Goal: Find specific fact: Find specific fact

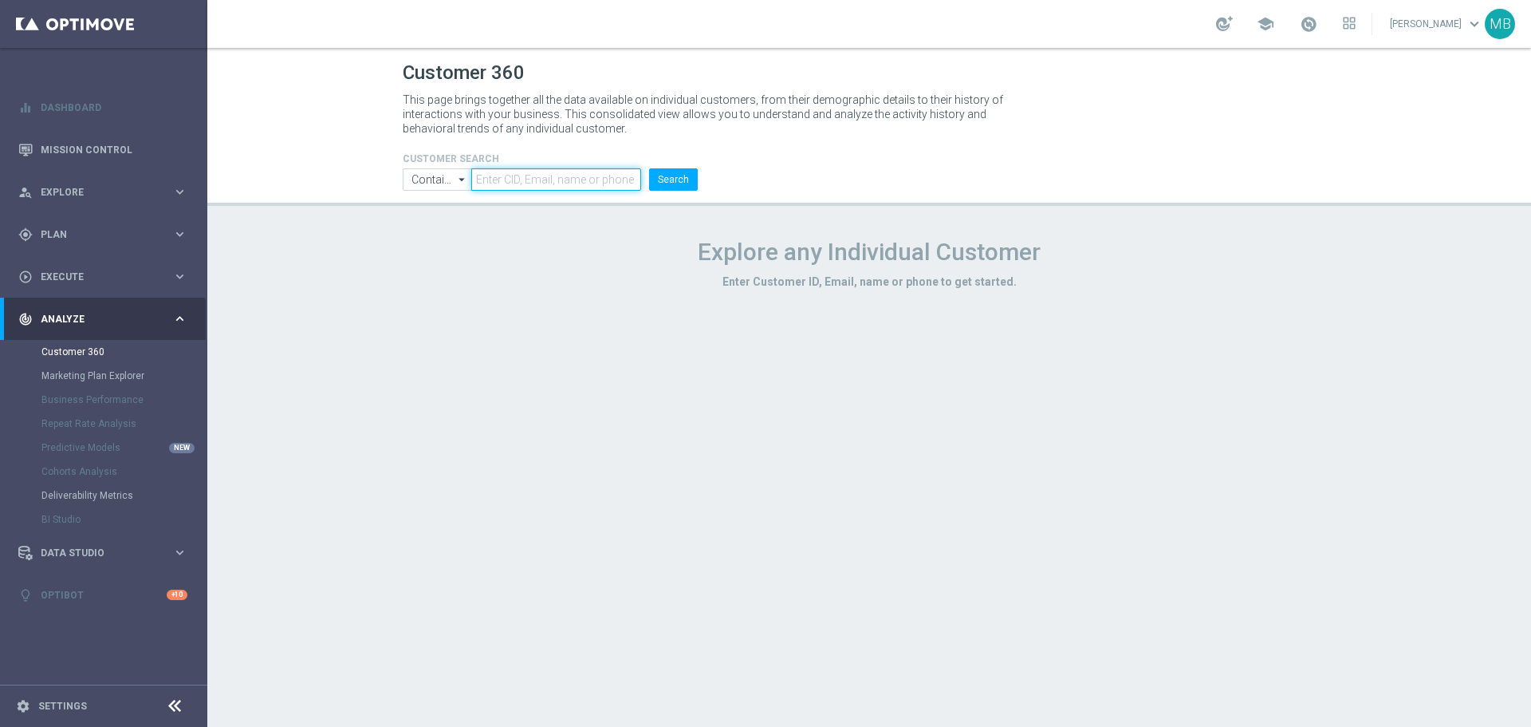
click at [561, 186] on input "text" at bounding box center [556, 179] width 170 height 22
paste input "1774650"
type input "1774650"
click at [684, 171] on button "Search" at bounding box center [673, 179] width 49 height 22
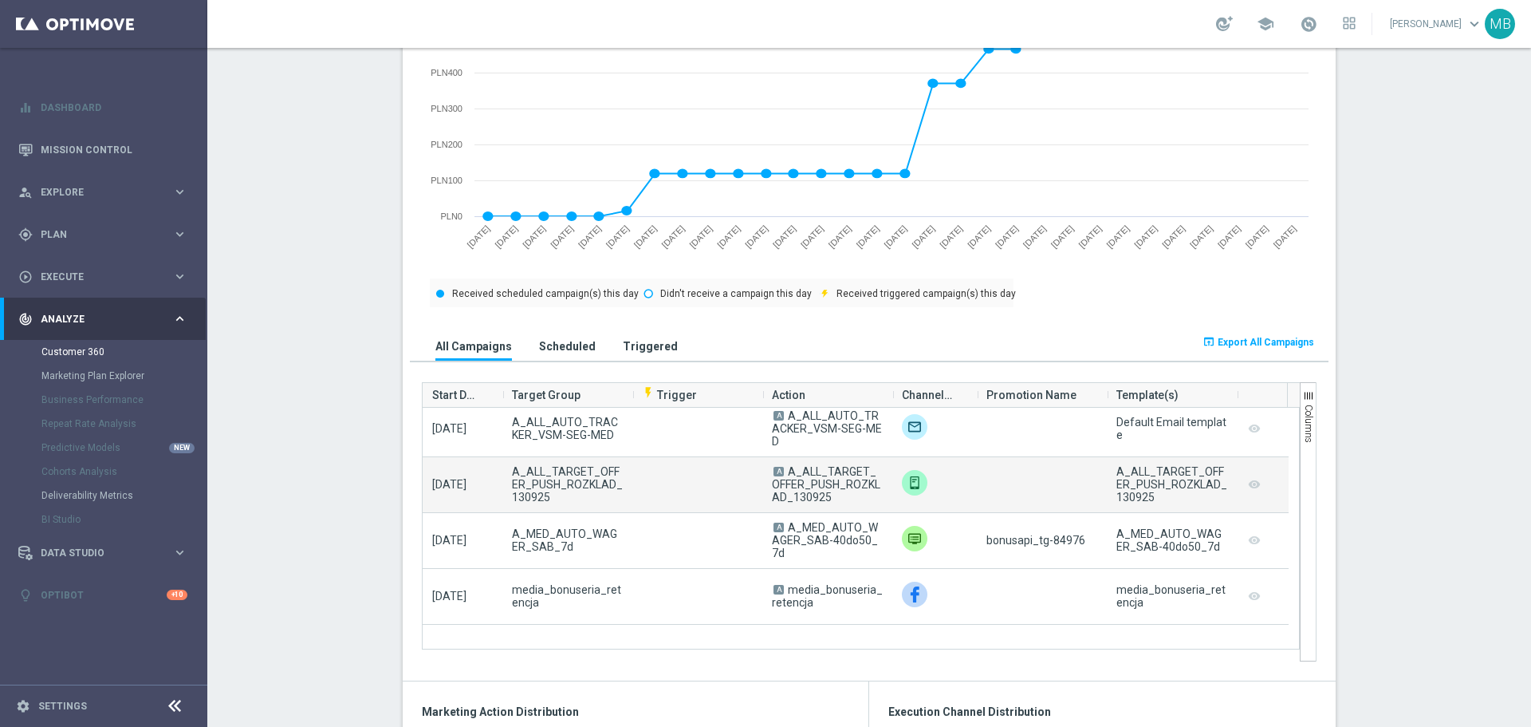
scroll to position [1037, 0]
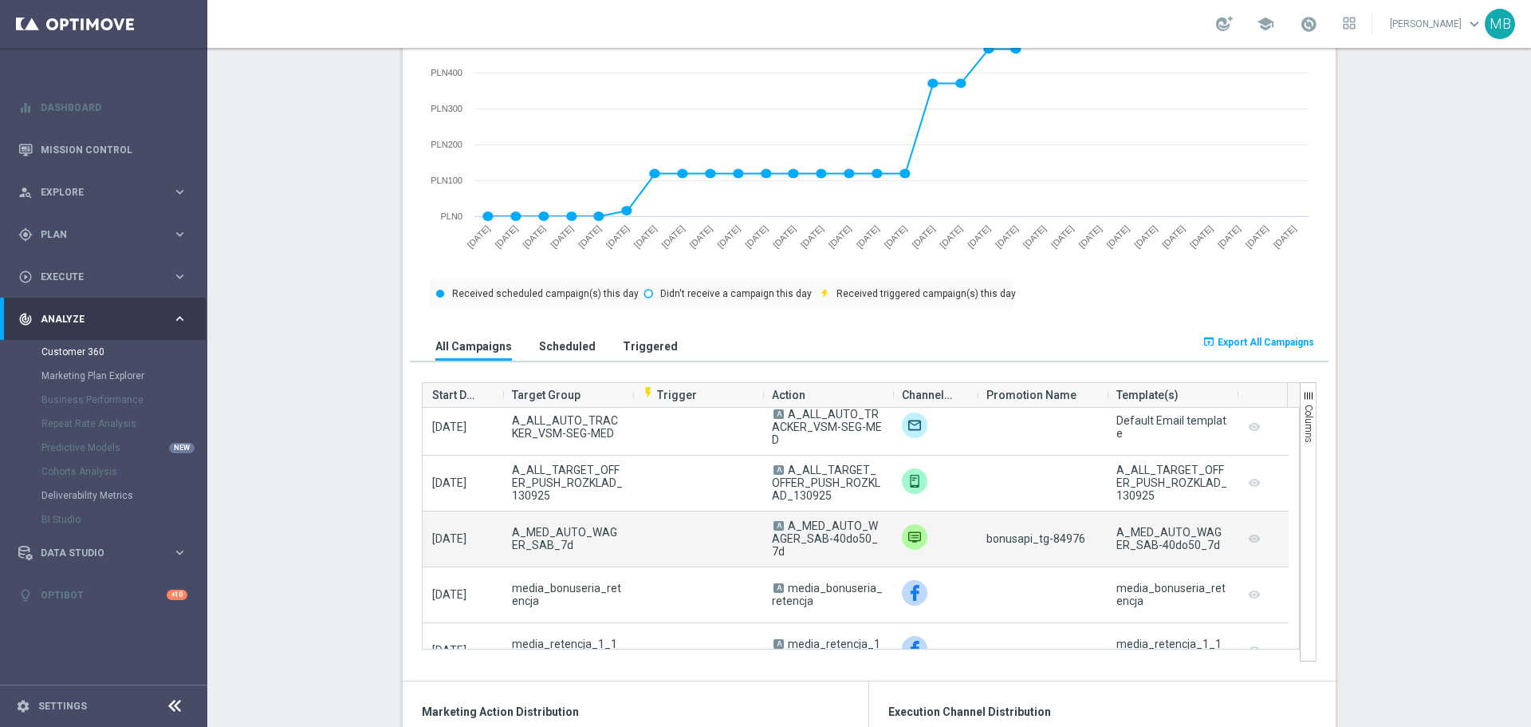
click at [1064, 542] on span "bonusapi_tg-84976" at bounding box center [1036, 538] width 99 height 13
copy span "84976"
click at [1062, 542] on span "bonusapi_tg-84976" at bounding box center [1036, 538] width 99 height 13
click at [1063, 542] on span "bonusapi_tg-84976" at bounding box center [1036, 538] width 99 height 13
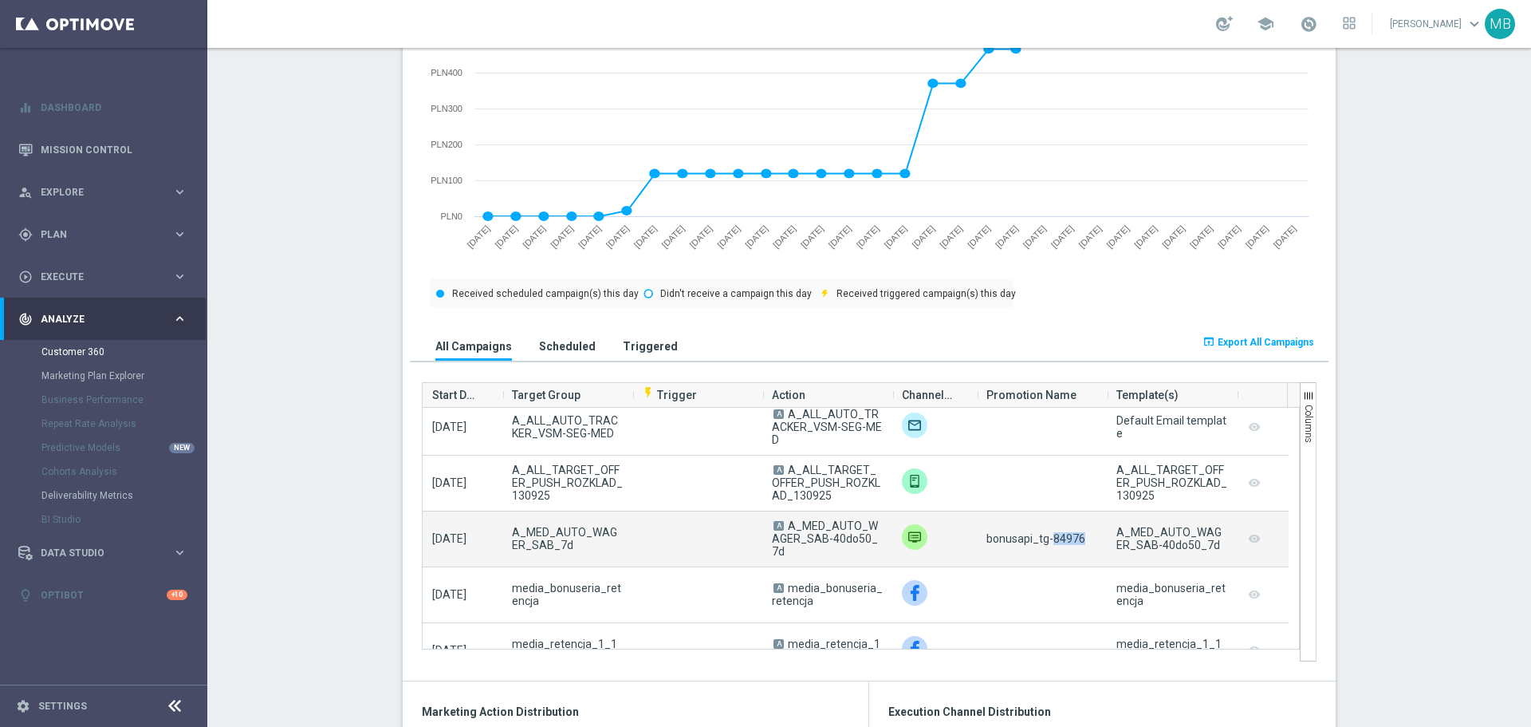
drag, startPoint x: 782, startPoint y: 534, endPoint x: 884, endPoint y: 548, distance: 103.0
click at [884, 548] on div "A A_MED_AUTO_WAGER_SAB-40do50_7d" at bounding box center [828, 538] width 130 height 55
copy span "A_MED_AUTO_WAGER_SAB-40do50_7d"
